Goal: Information Seeking & Learning: Learn about a topic

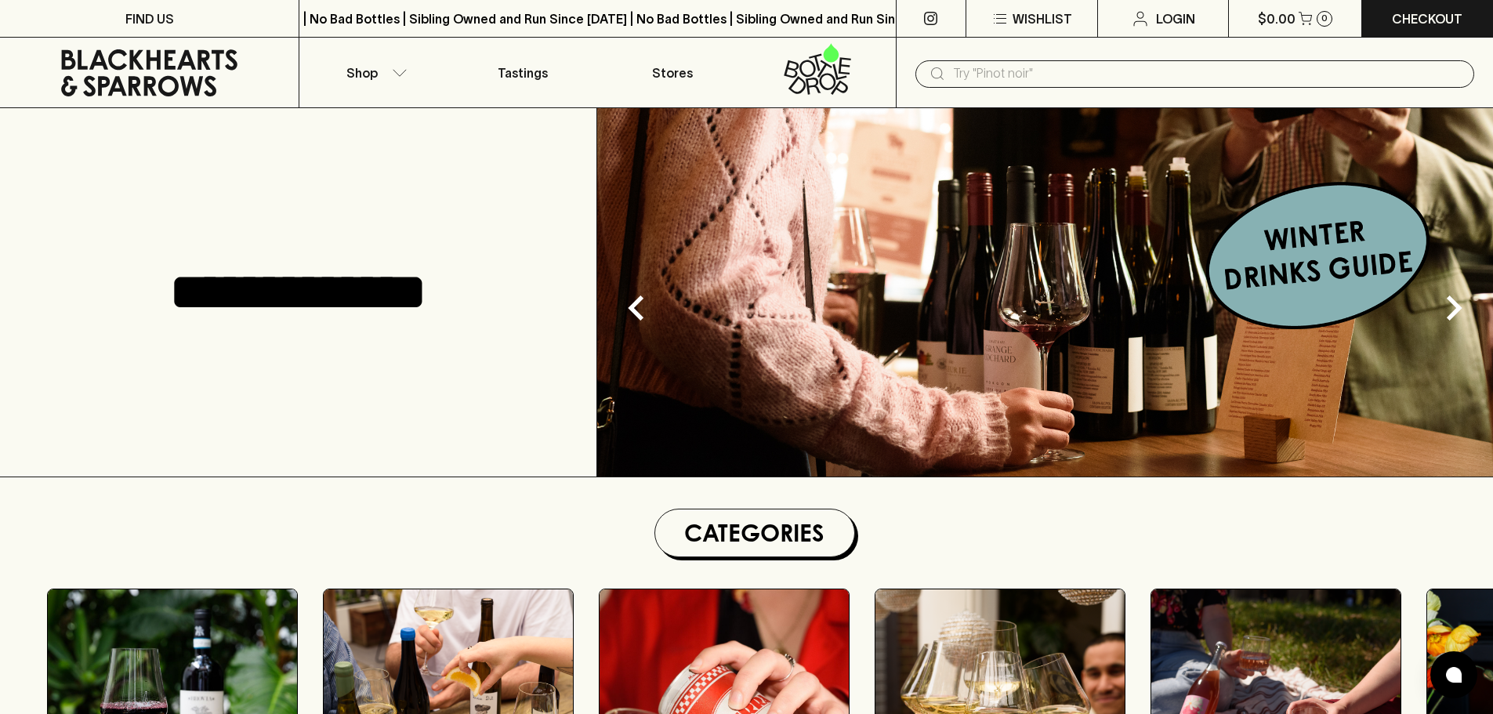
click at [1173, 267] on img at bounding box center [1045, 292] width 896 height 368
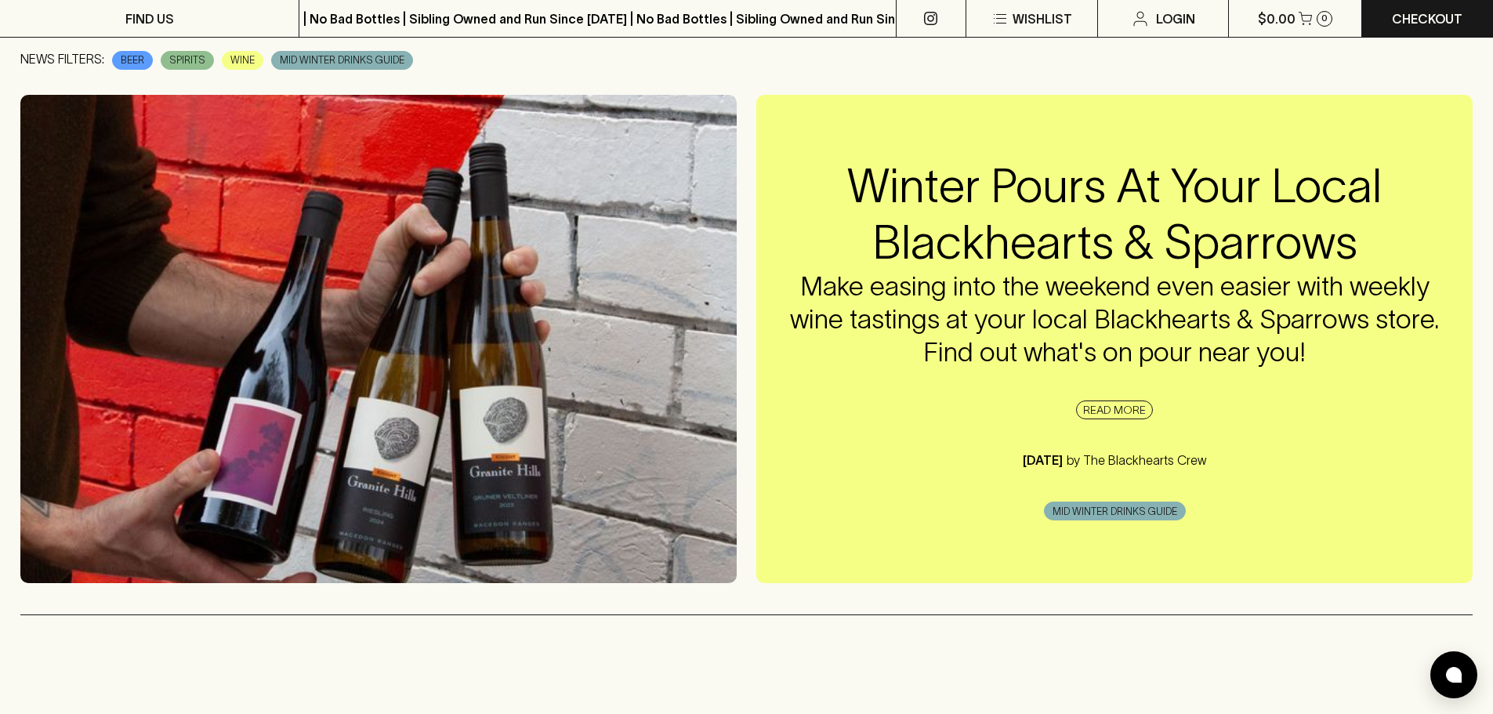
scroll to position [78, 0]
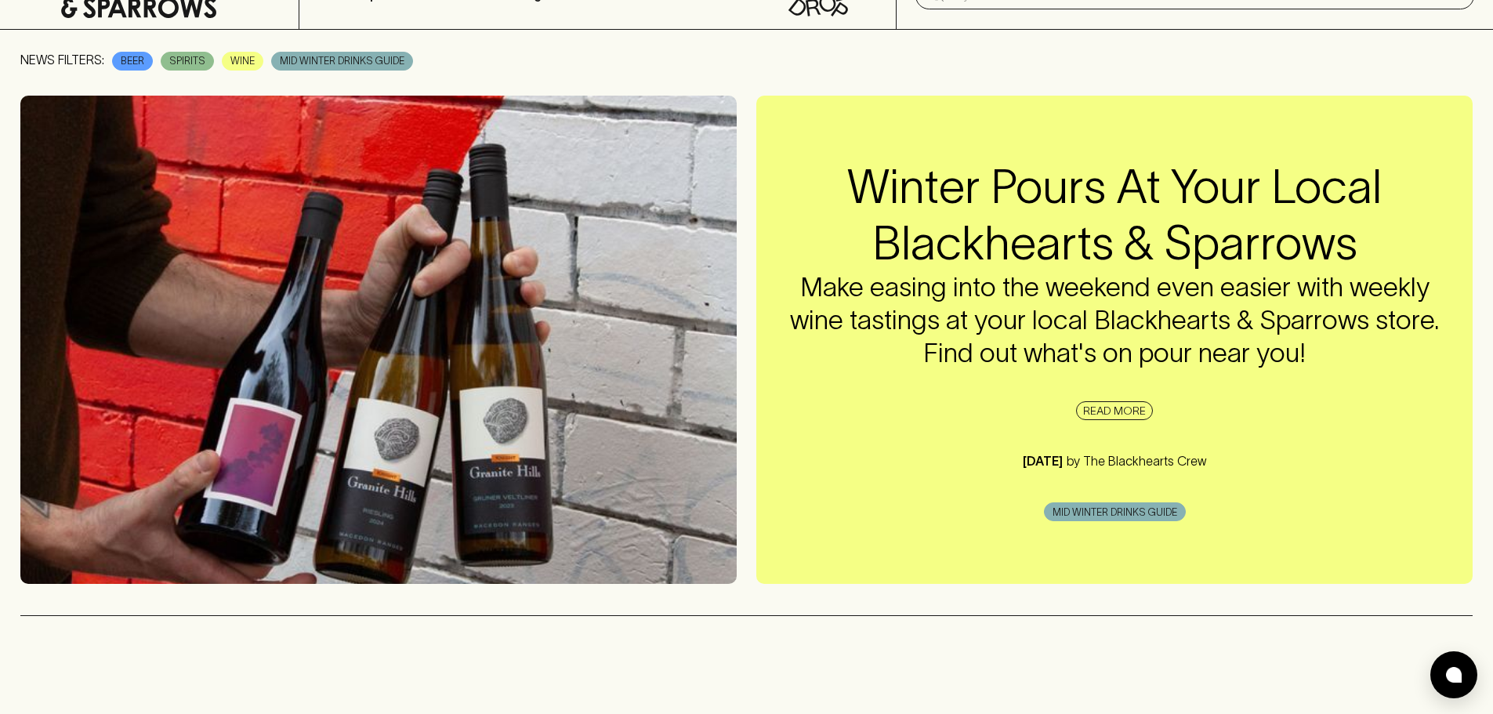
click at [1159, 511] on span "MID WINTER DRINKS GUIDE" at bounding box center [1115, 513] width 140 height 16
click at [1107, 411] on link "READ MORE" at bounding box center [1114, 410] width 77 height 19
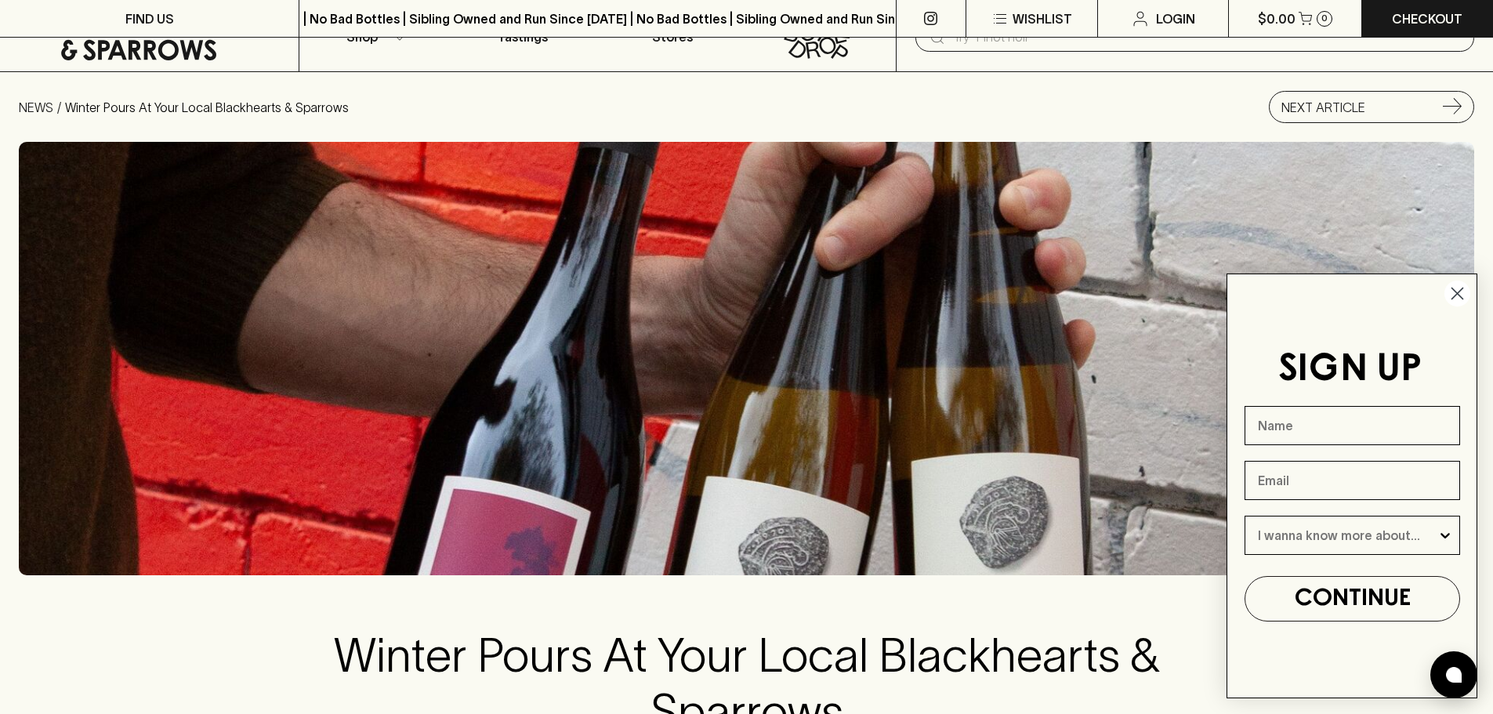
scroll to position [35, 0]
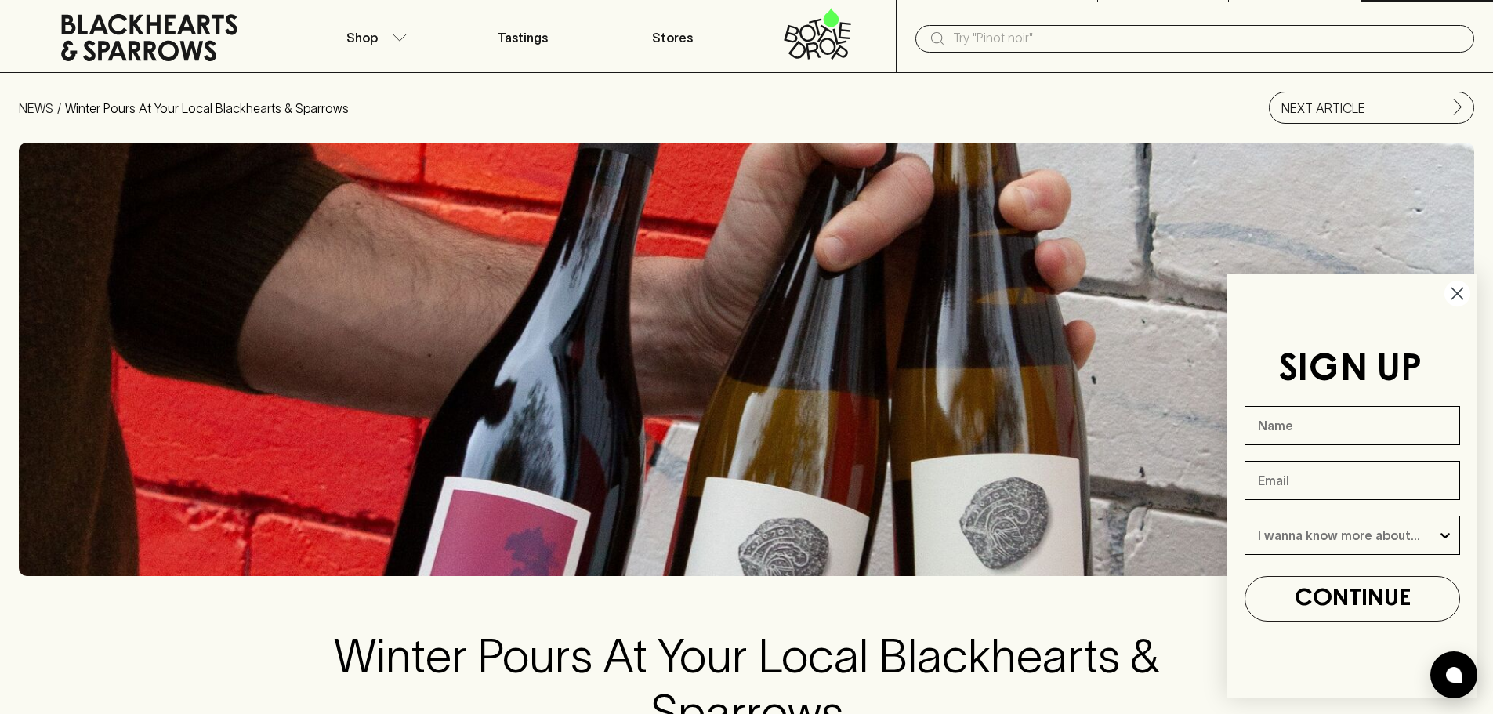
click at [125, 27] on icon at bounding box center [149, 37] width 275 height 47
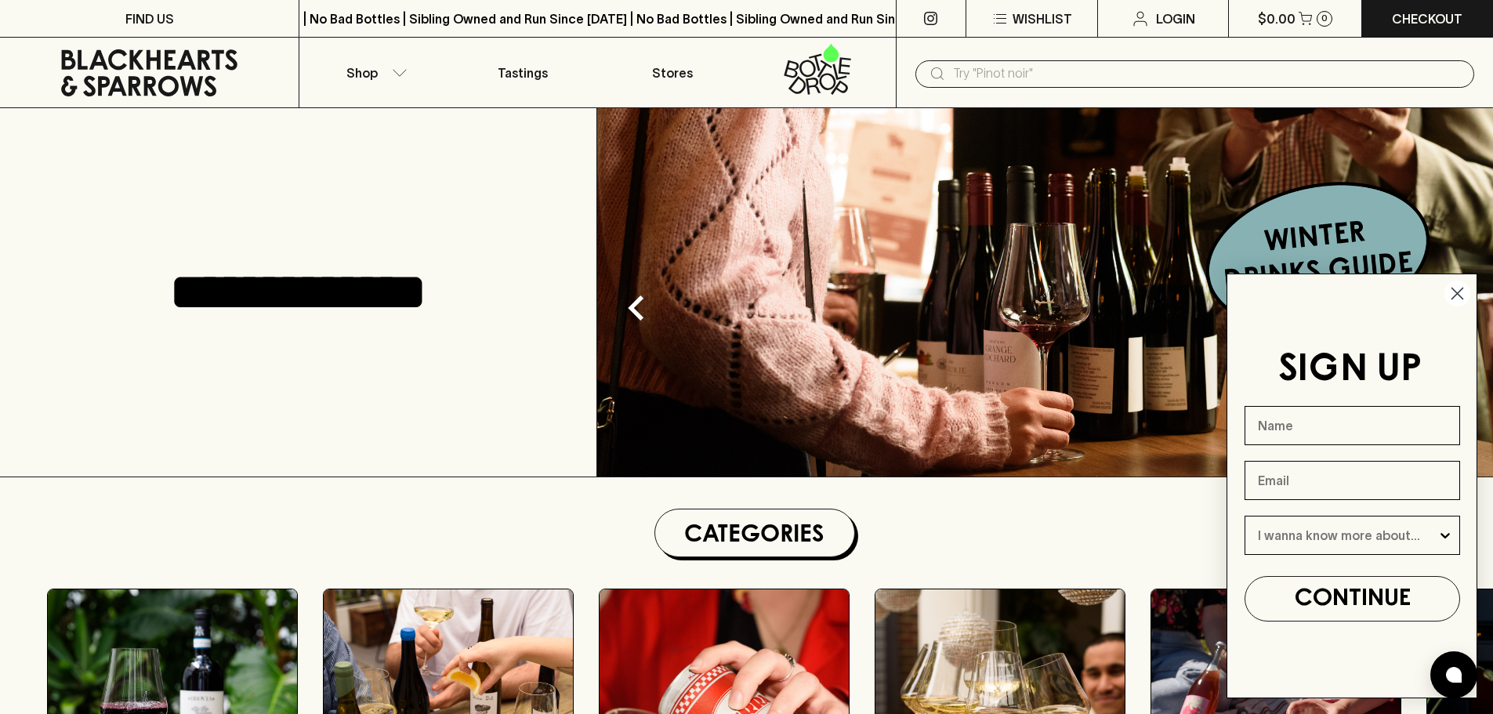
click at [1448, 281] on icon "Close dialog" at bounding box center [1457, 293] width 27 height 27
